Goal: Task Accomplishment & Management: Manage account settings

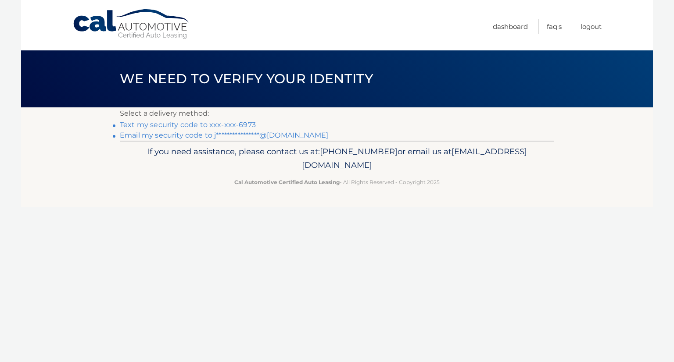
click at [162, 124] on link "Text my security code to xxx-xxx-6973" at bounding box center [188, 125] width 136 height 8
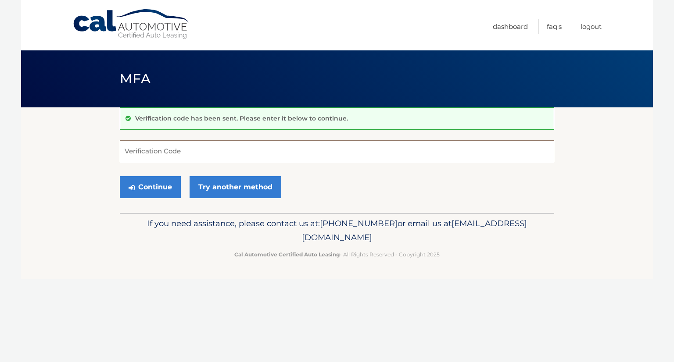
click at [173, 150] on input "Verification Code" at bounding box center [337, 151] width 434 height 22
type input "150121"
click at [142, 186] on button "Continue" at bounding box center [150, 187] width 61 height 22
